Goal: Browse casually: Explore the website without a specific task or goal

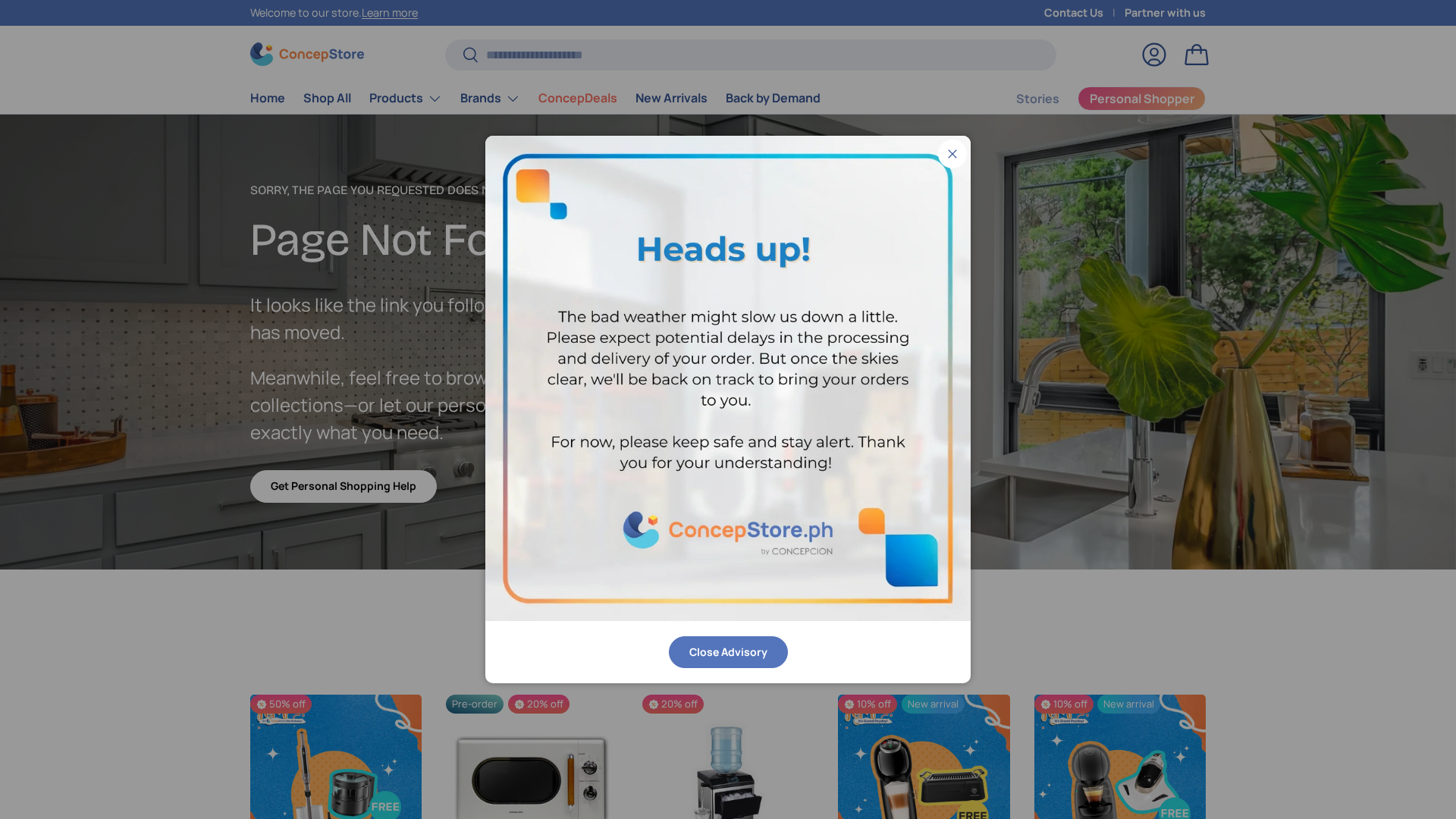
scroll to position [2636, 6200]
